Goal: Transaction & Acquisition: Purchase product/service

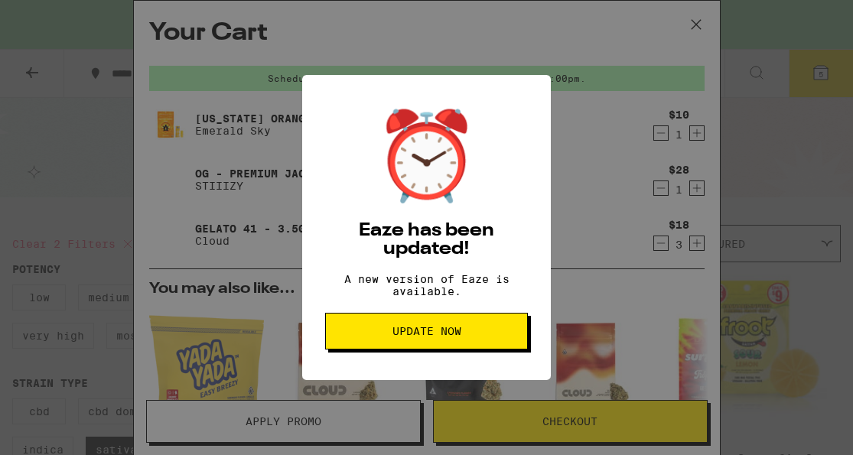
click at [409, 337] on span "Update Now" at bounding box center [427, 331] width 69 height 11
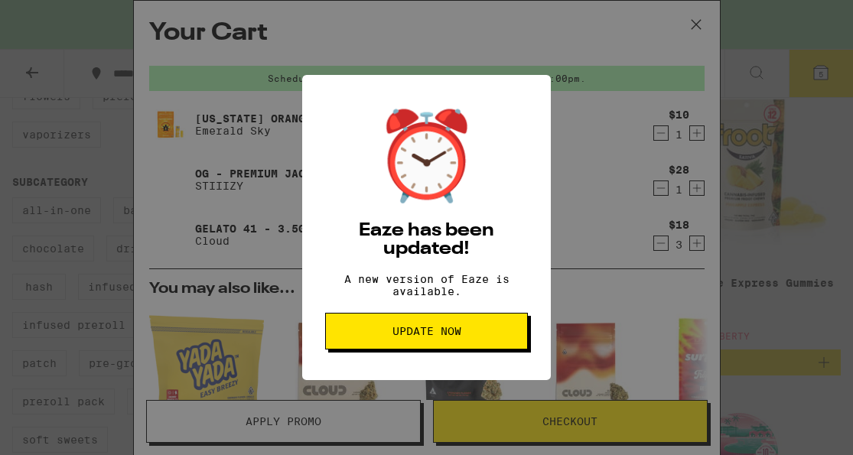
scroll to position [129, 0]
